Goal: Task Accomplishment & Management: Manage account settings

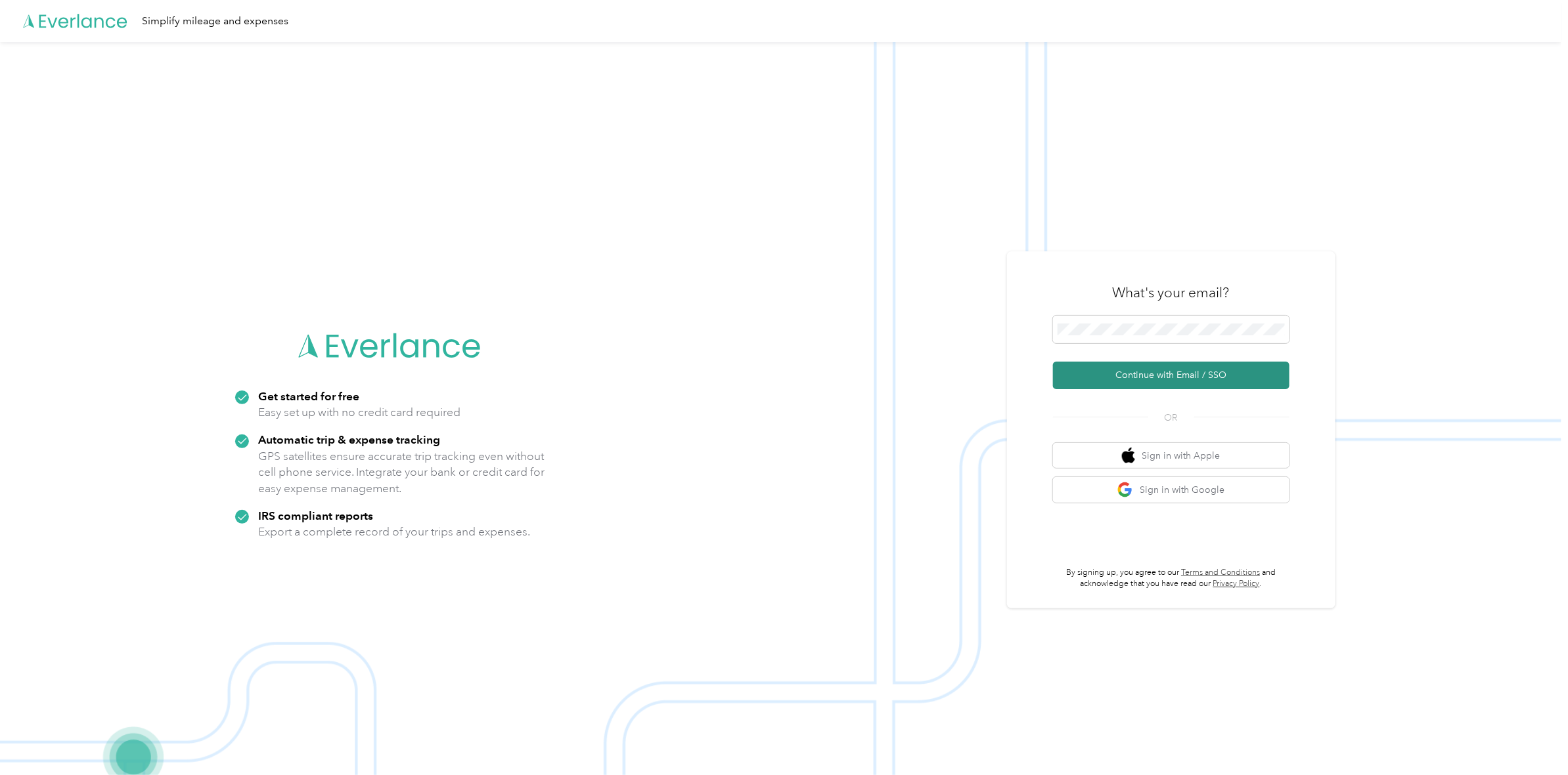
click at [1176, 381] on button "Continue with Email / SSO" at bounding box center [1170, 376] width 236 height 27
click at [1161, 377] on button "Continue with Email / SSO" at bounding box center [1170, 376] width 236 height 27
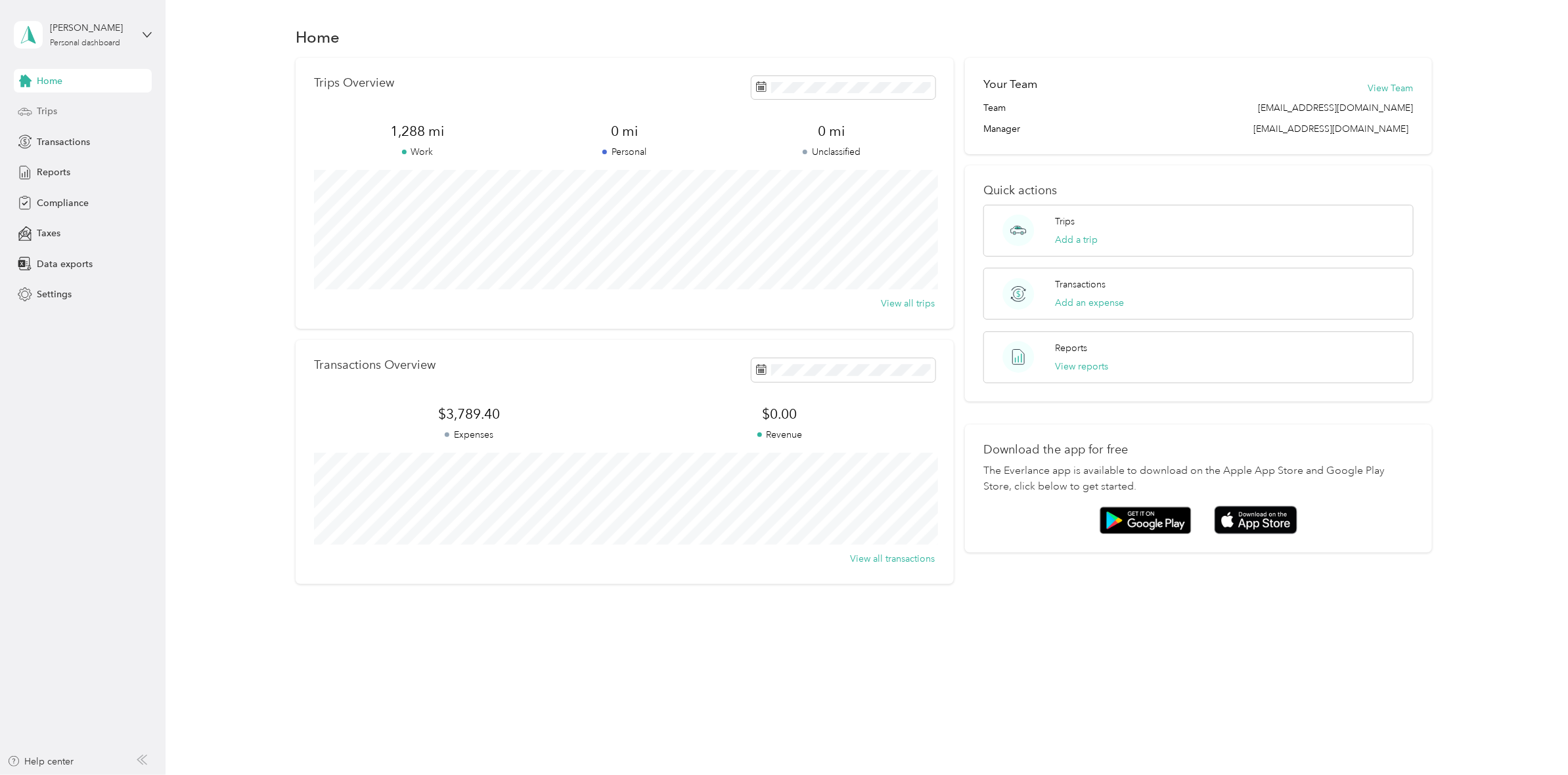
click at [43, 107] on span "Trips" at bounding box center [47, 110] width 20 height 14
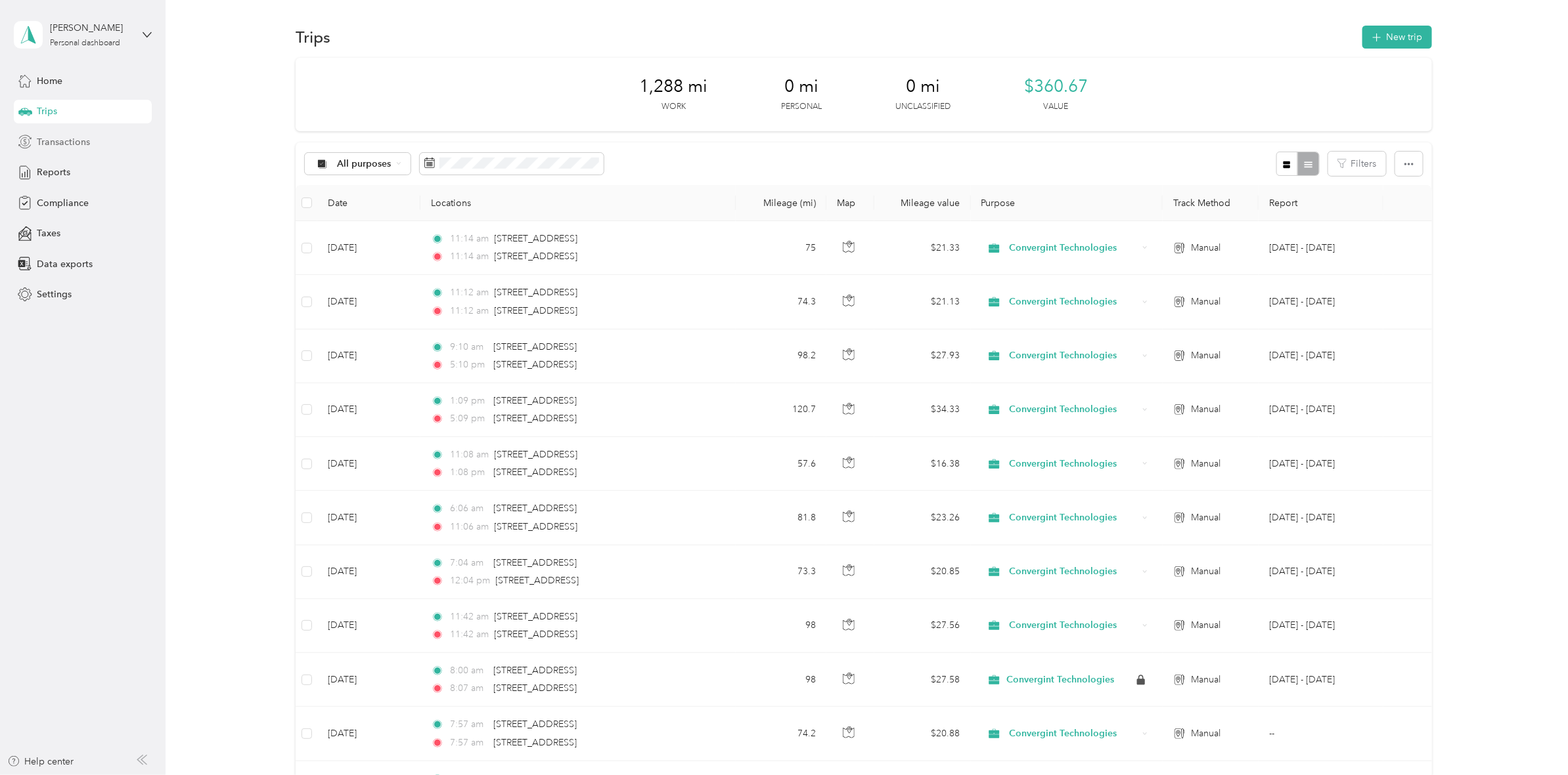
click at [64, 148] on span "Transactions" at bounding box center [63, 141] width 53 height 14
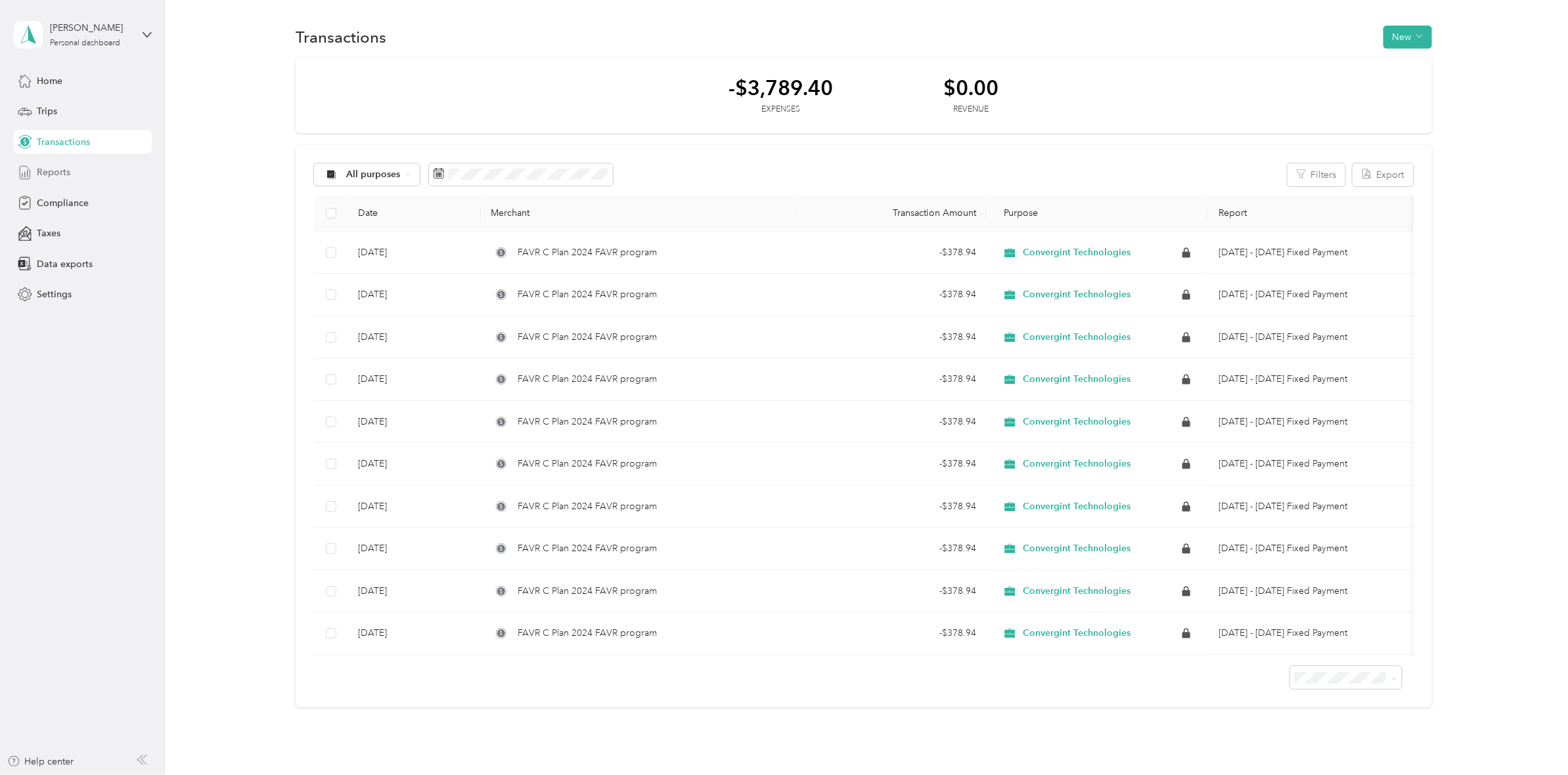
click at [60, 175] on span "Reports" at bounding box center [53, 171] width 34 height 14
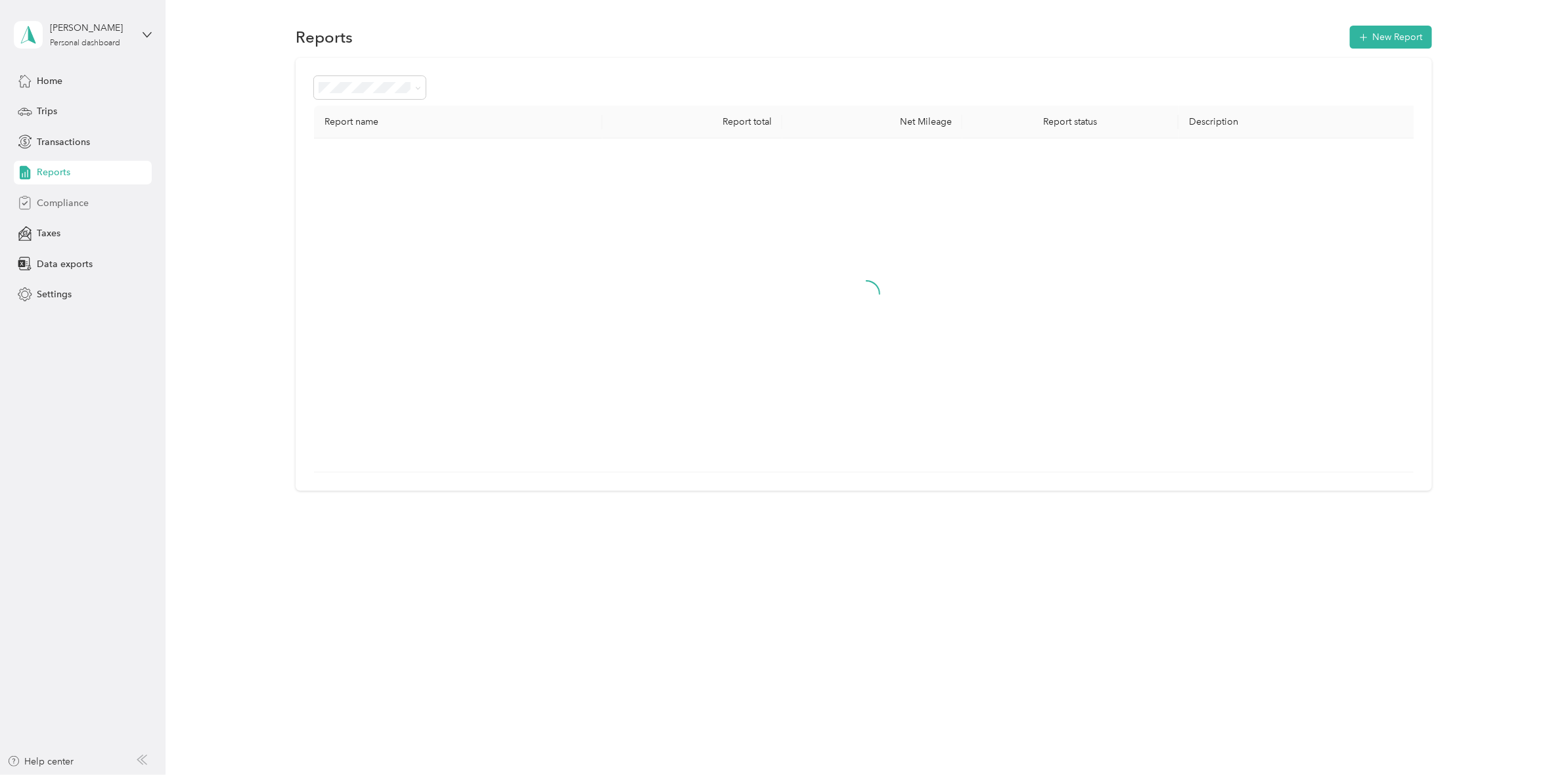
click at [61, 205] on span "Compliance" at bounding box center [62, 202] width 52 height 14
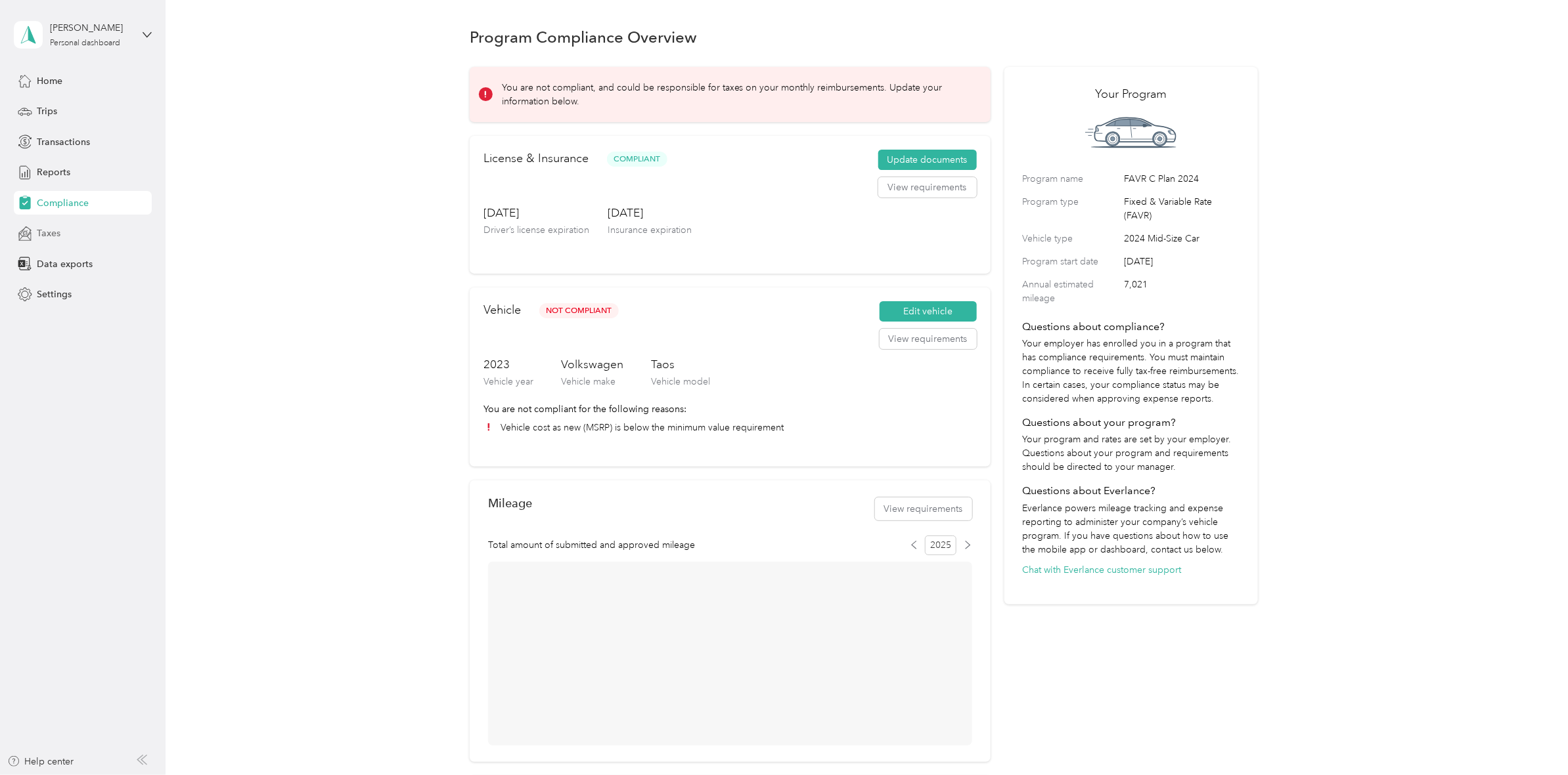
click at [60, 237] on span "Taxes" at bounding box center [48, 232] width 24 height 14
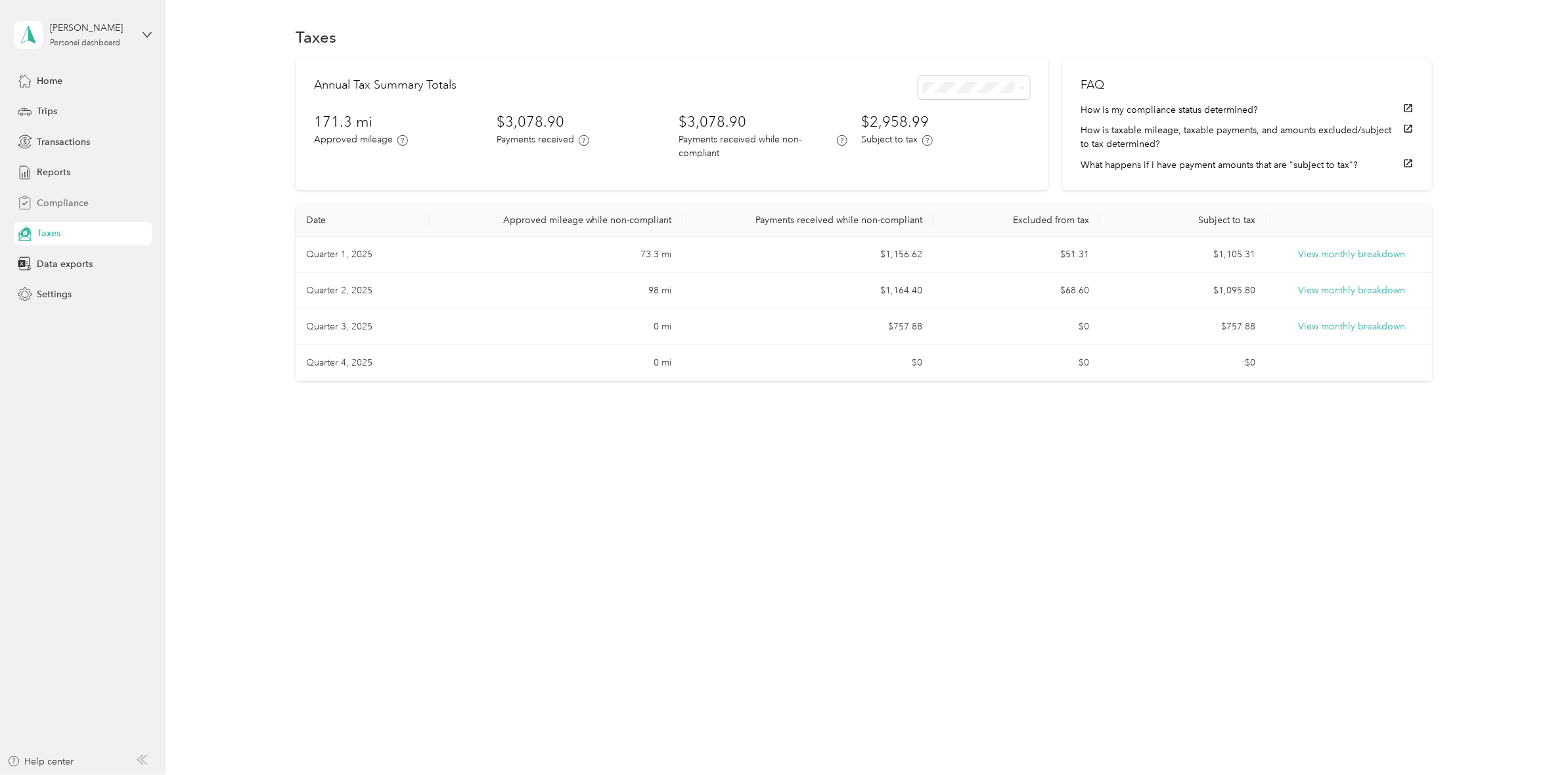
click at [57, 209] on span "Compliance" at bounding box center [62, 202] width 52 height 14
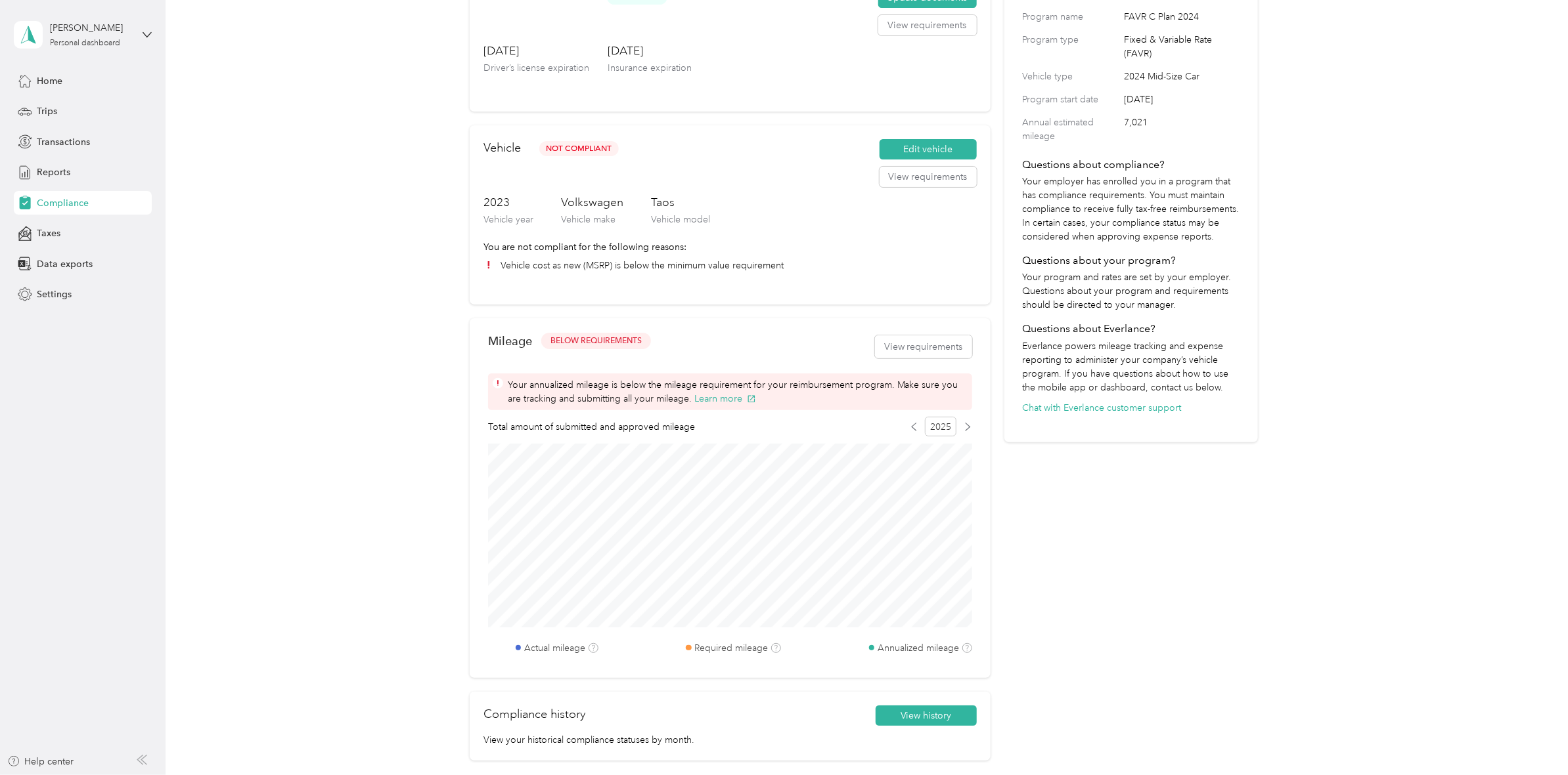
scroll to position [164, 0]
click at [48, 112] on span "Trips" at bounding box center [47, 110] width 20 height 14
